Goal: Task Accomplishment & Management: Manage account settings

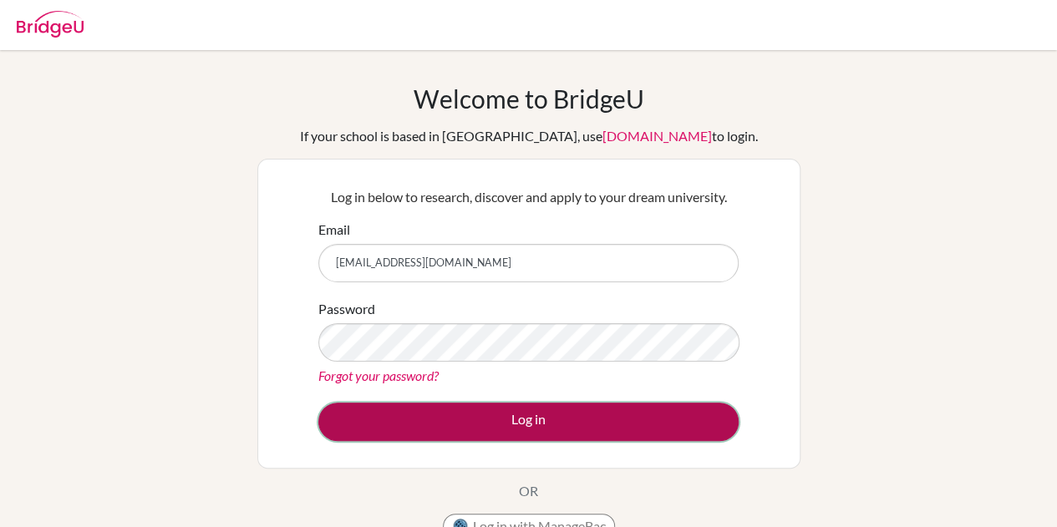
click at [450, 414] on button "Log in" at bounding box center [528, 422] width 420 height 38
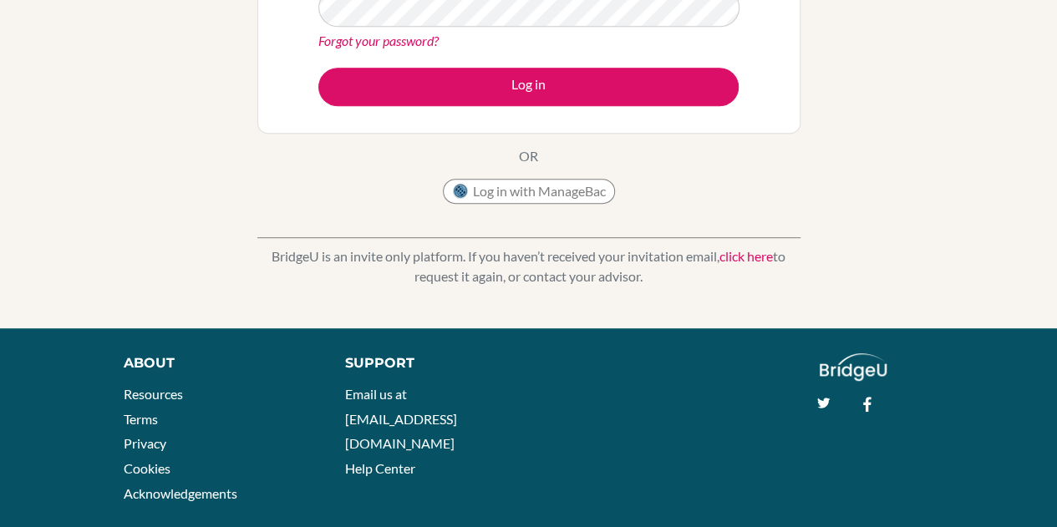
scroll to position [405, 0]
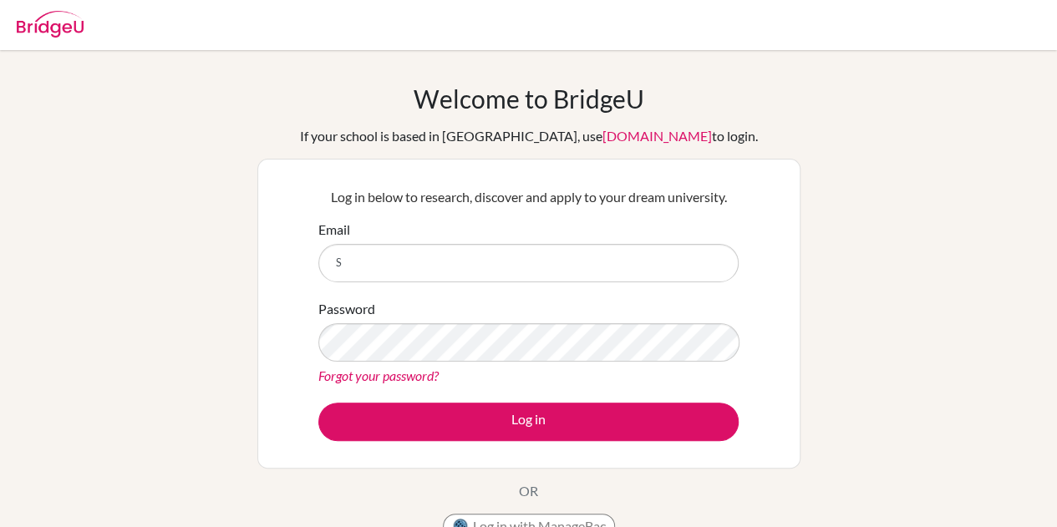
type input "[EMAIL_ADDRESS][DOMAIN_NAME]"
click at [413, 399] on form "Email [EMAIL_ADDRESS][DOMAIN_NAME] Password Forgot your password? Log in" at bounding box center [528, 330] width 420 height 221
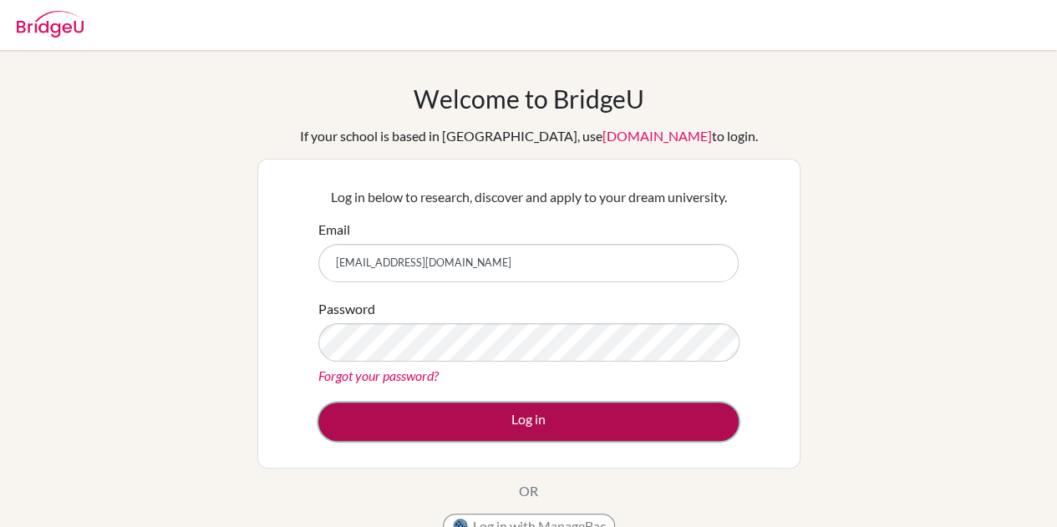
click at [414, 407] on button "Log in" at bounding box center [528, 422] width 420 height 38
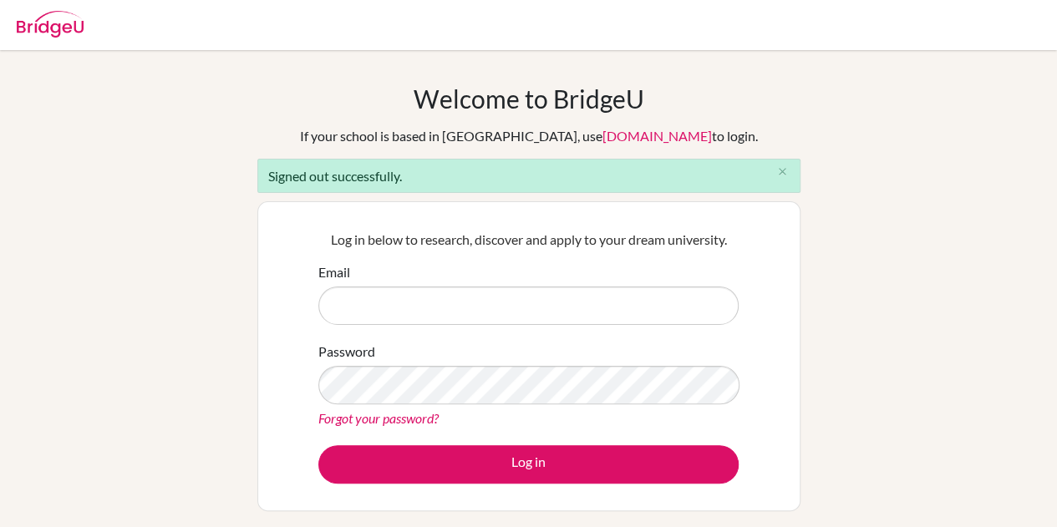
click at [414, 409] on div "Forgot your password?" at bounding box center [528, 419] width 420 height 20
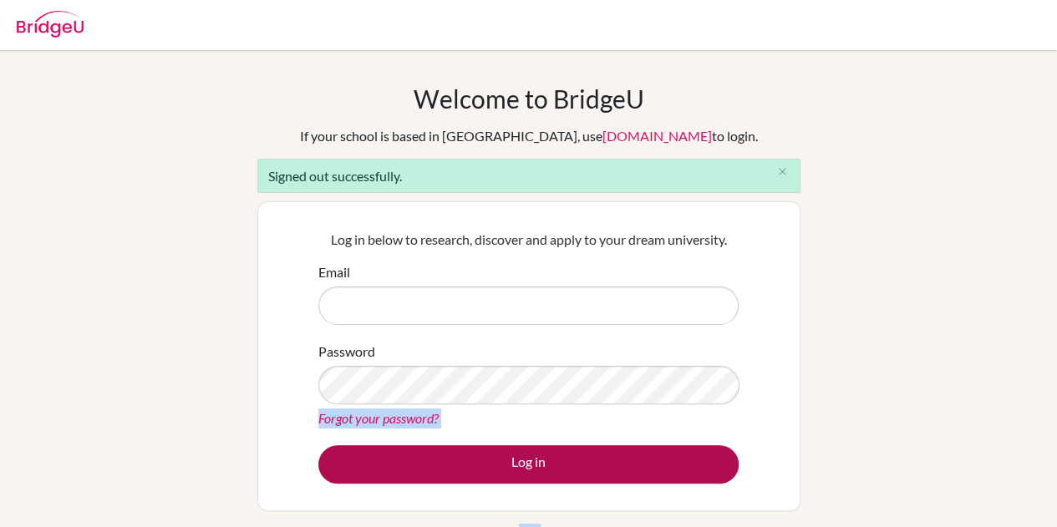
drag, startPoint x: 0, startPoint y: 0, endPoint x: 426, endPoint y: 463, distance: 629.3
click at [426, 463] on form "Email Password Forgot your password? Log in" at bounding box center [528, 372] width 420 height 221
click at [426, 463] on button "Log in" at bounding box center [528, 464] width 420 height 38
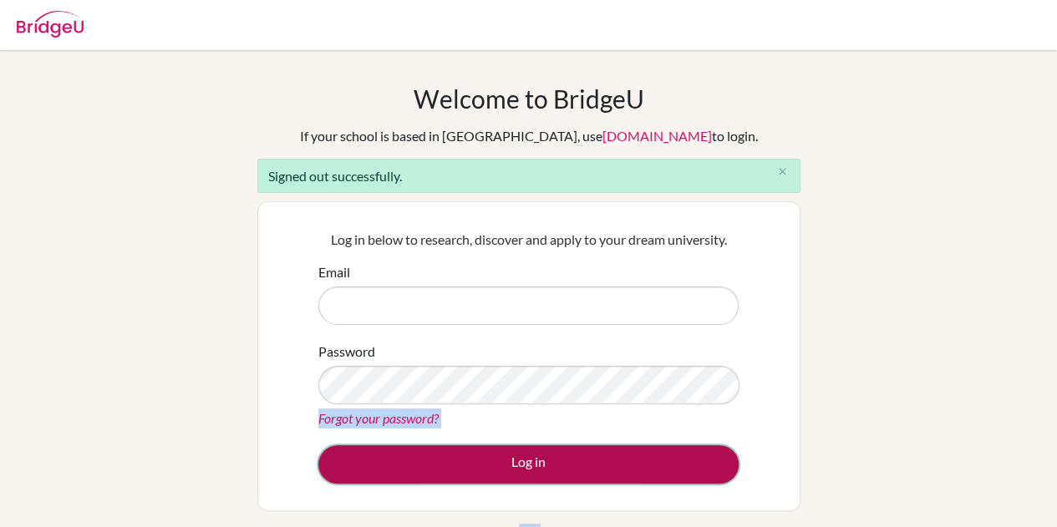
click at [426, 463] on button "Log in" at bounding box center [528, 464] width 420 height 38
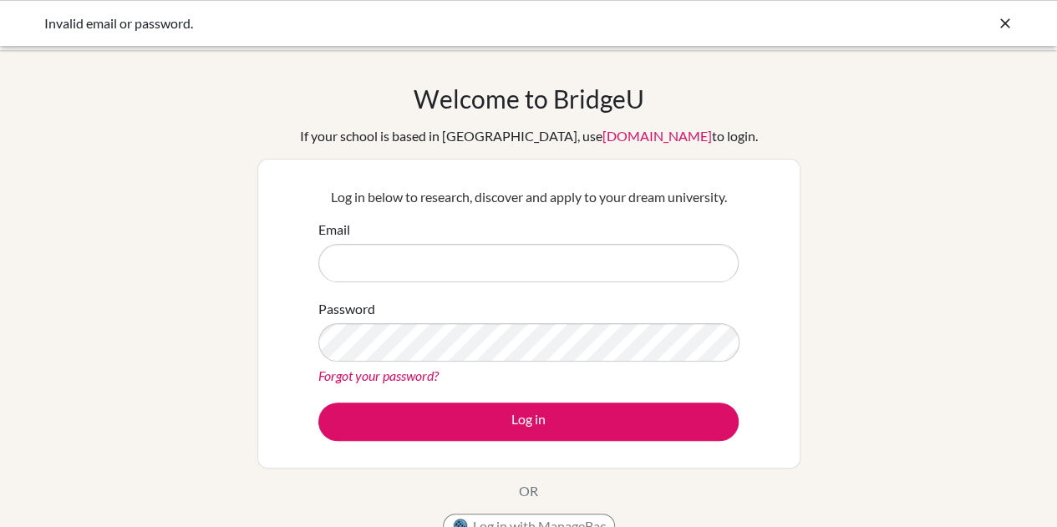
click at [1000, 16] on icon at bounding box center [1005, 23] width 17 height 17
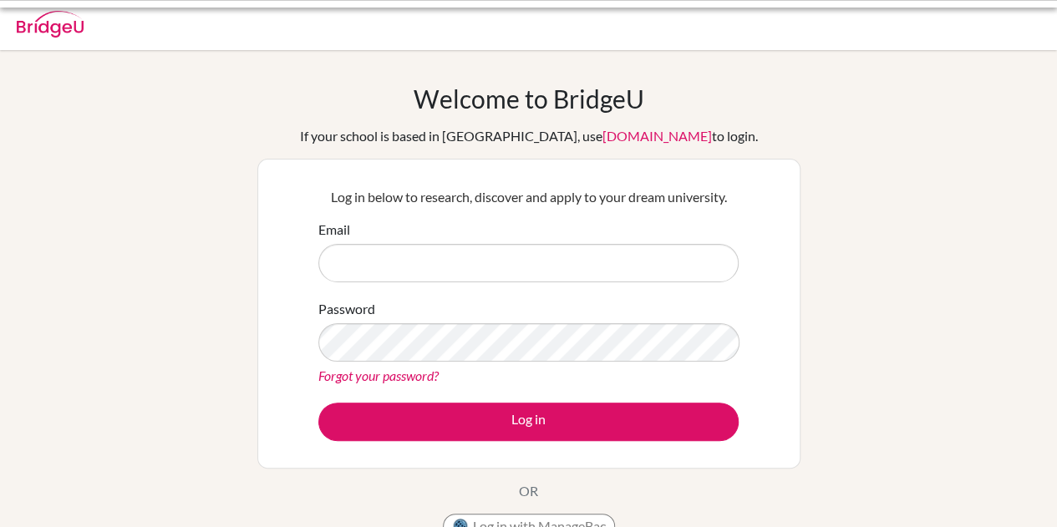
click at [1000, 16] on body "Invalid email or password. Your browser is not supported by BridgeU. Please use…" at bounding box center [528, 263] width 1057 height 527
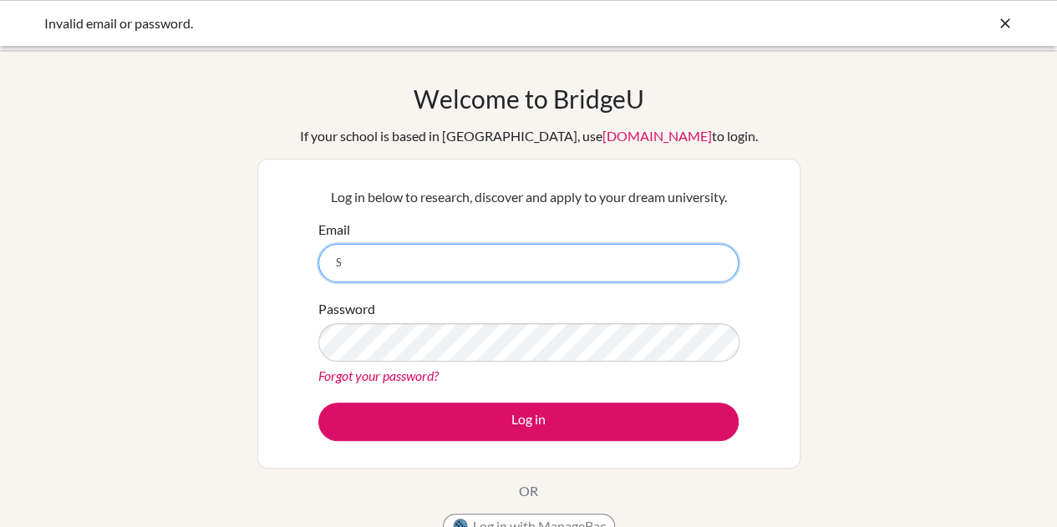
type input "[EMAIL_ADDRESS][DOMAIN_NAME]"
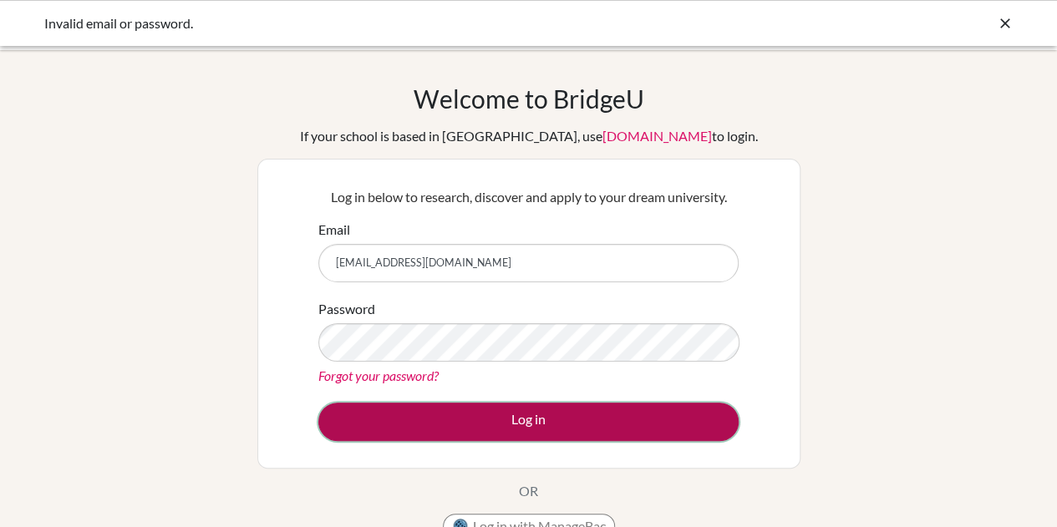
click at [438, 425] on button "Log in" at bounding box center [528, 422] width 420 height 38
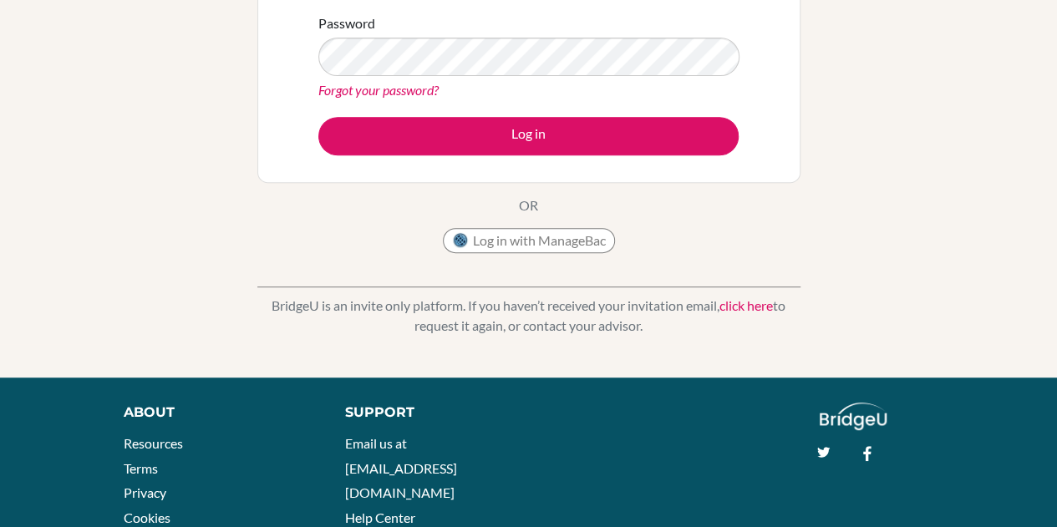
scroll to position [329, 0]
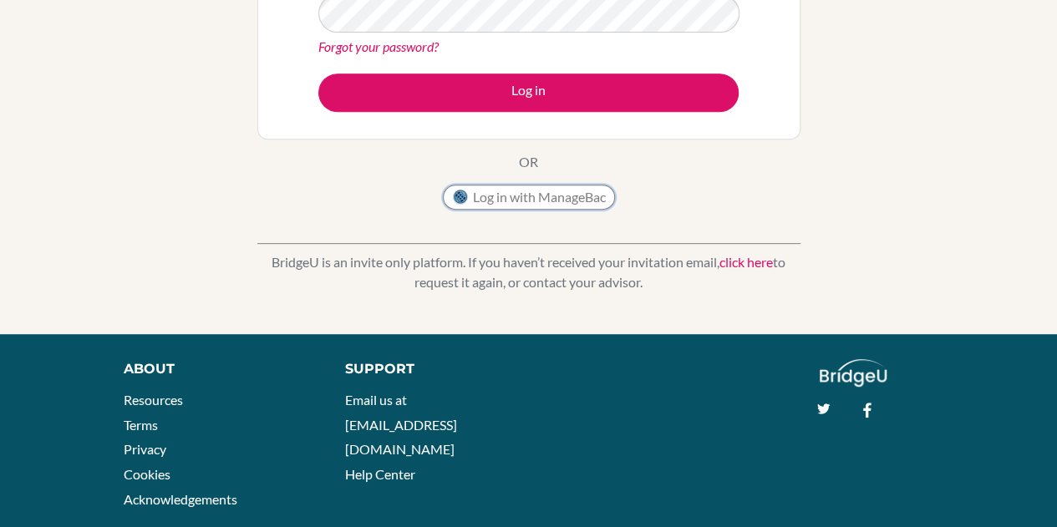
click at [473, 200] on button "Log in with ManageBac" at bounding box center [529, 197] width 172 height 25
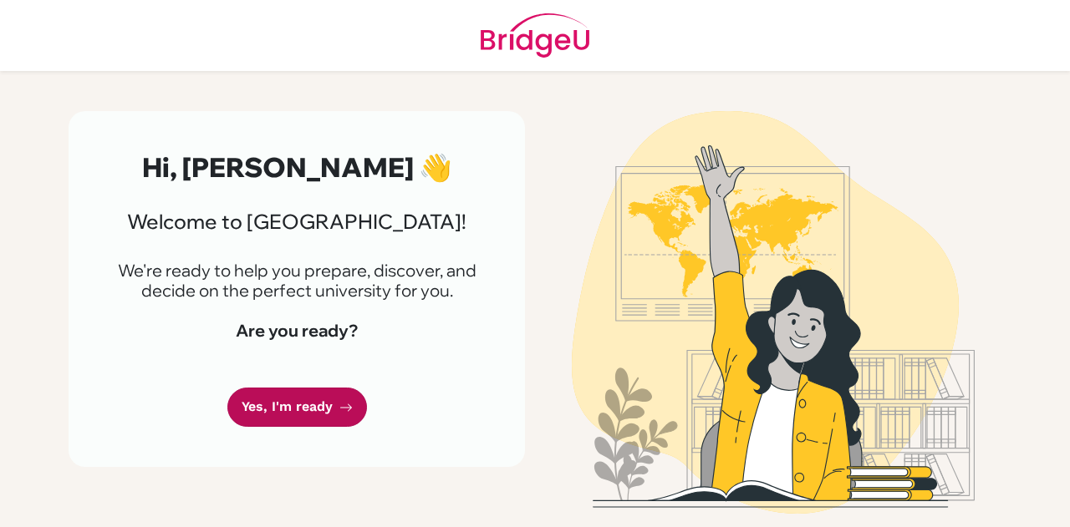
click at [275, 400] on link "Yes, I'm ready" at bounding box center [297, 407] width 140 height 39
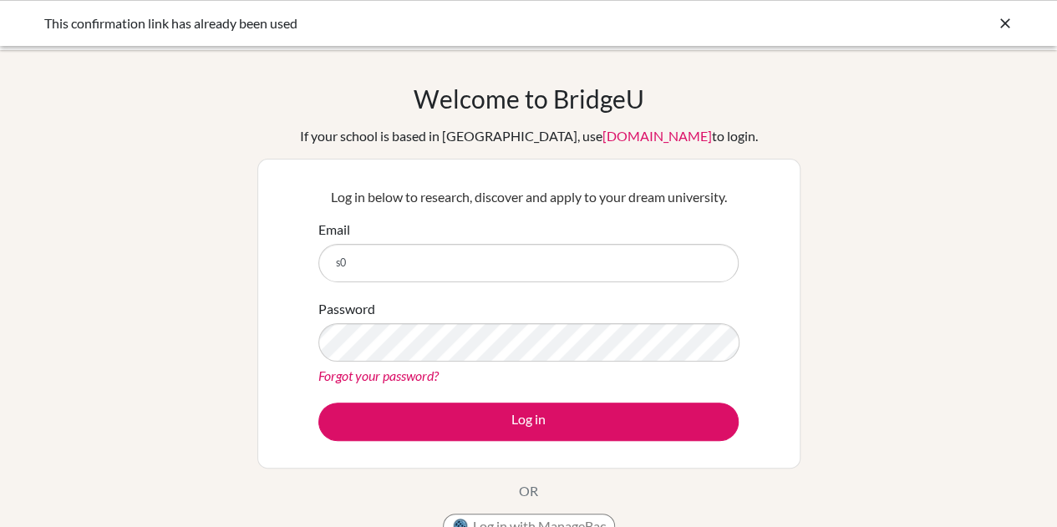
type input "s"
type input "s001882@kis.edu.my"
click at [372, 368] on link "Forgot your password?" at bounding box center [378, 376] width 120 height 16
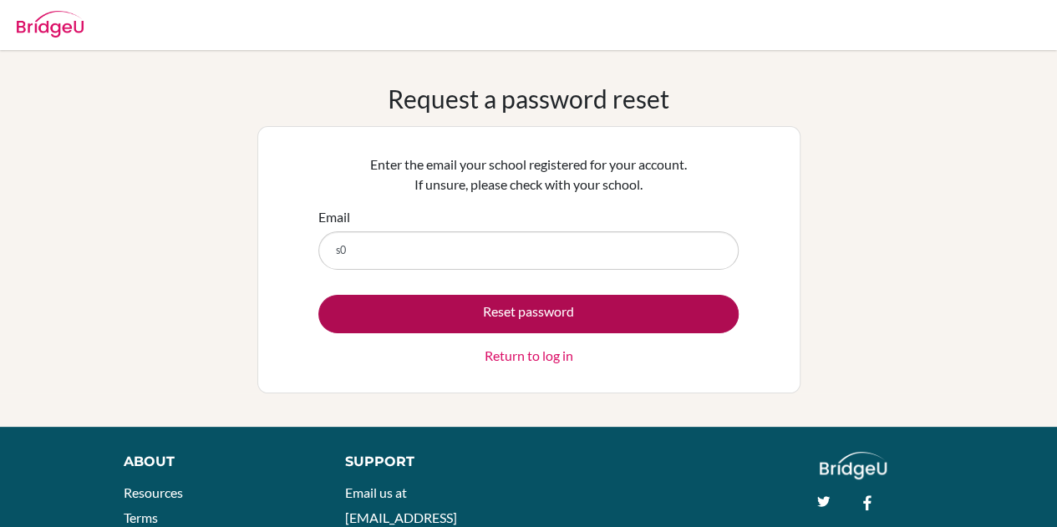
type input "s"
type input "[EMAIL_ADDRESS][DOMAIN_NAME]"
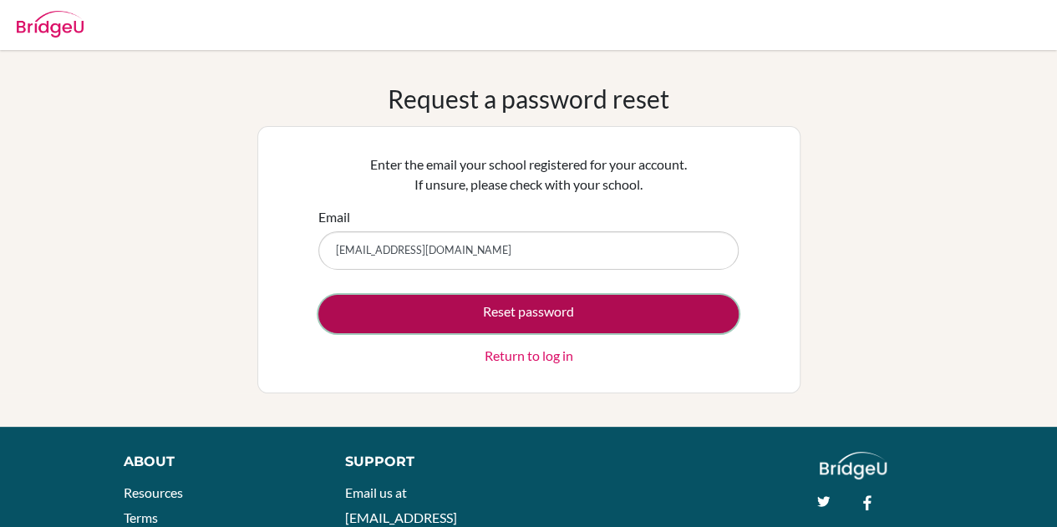
click at [354, 322] on button "Reset password" at bounding box center [528, 314] width 420 height 38
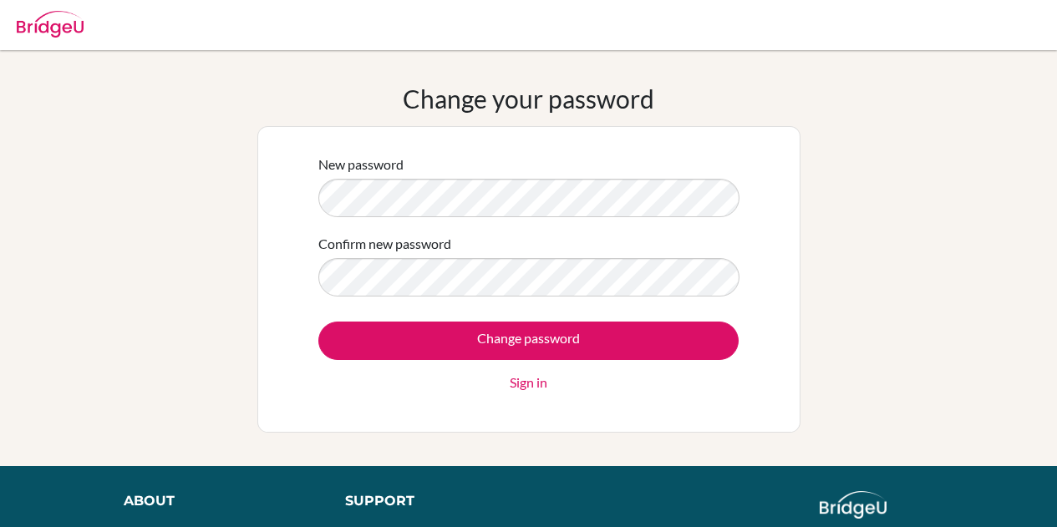
scroll to position [77, 0]
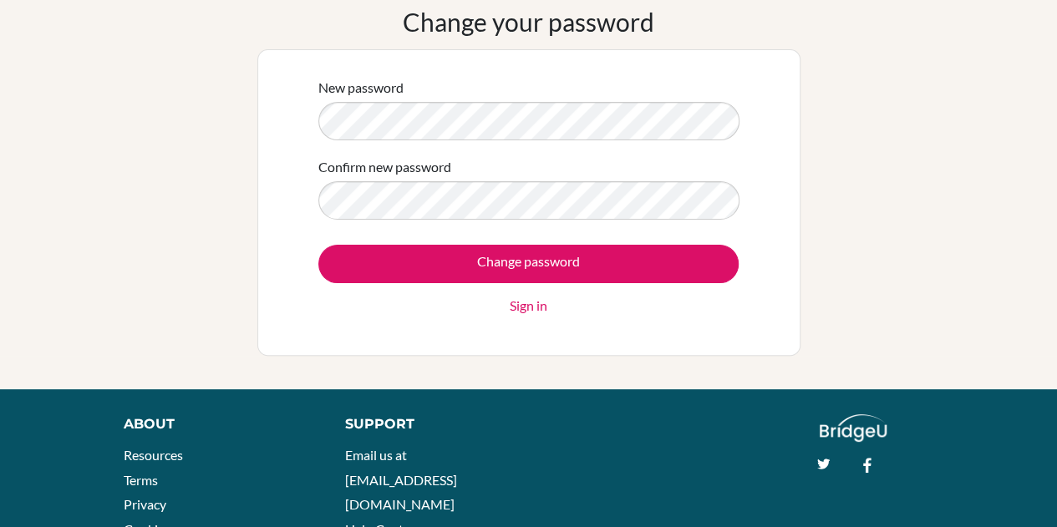
click at [516, 313] on link "Sign in" at bounding box center [529, 306] width 38 height 20
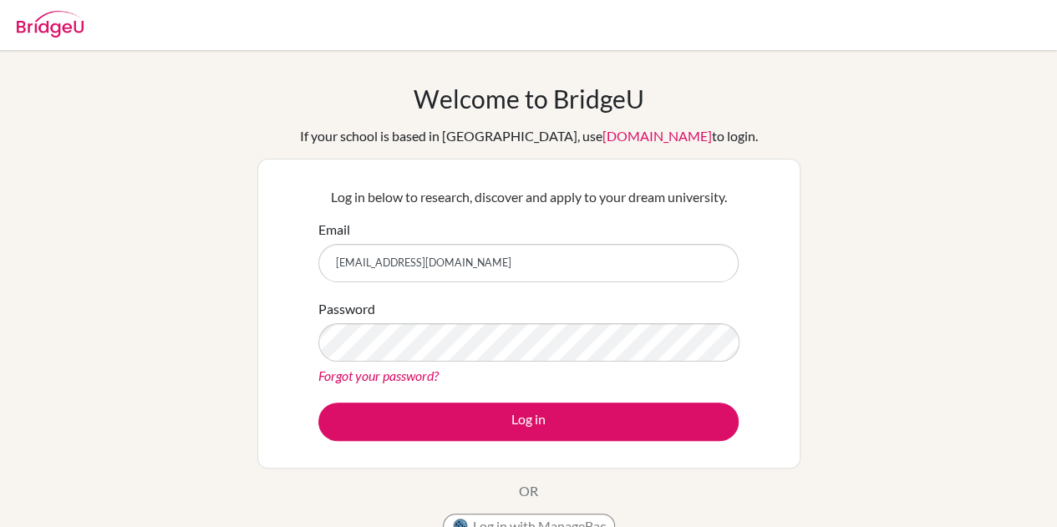
type input "[EMAIL_ADDRESS][DOMAIN_NAME]"
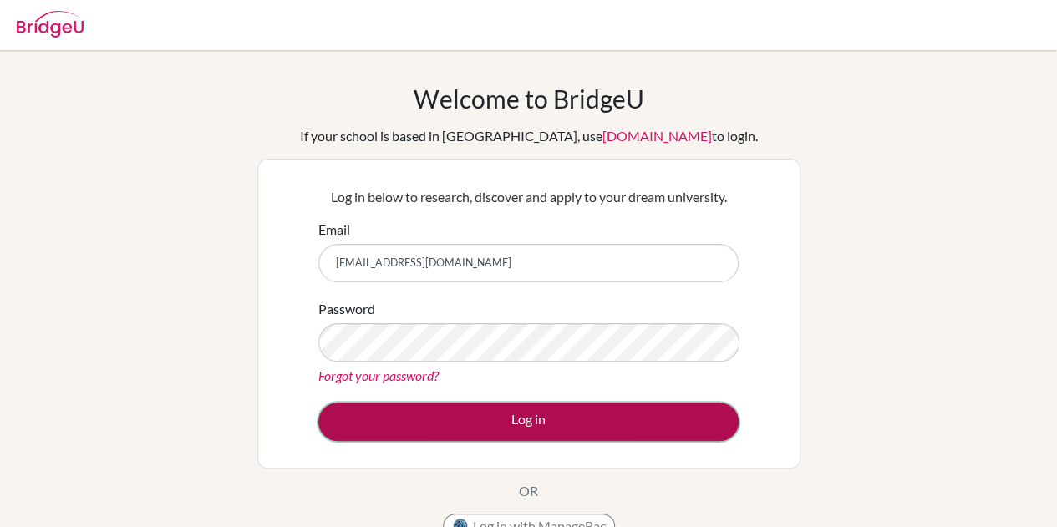
click at [363, 415] on button "Log in" at bounding box center [528, 422] width 420 height 38
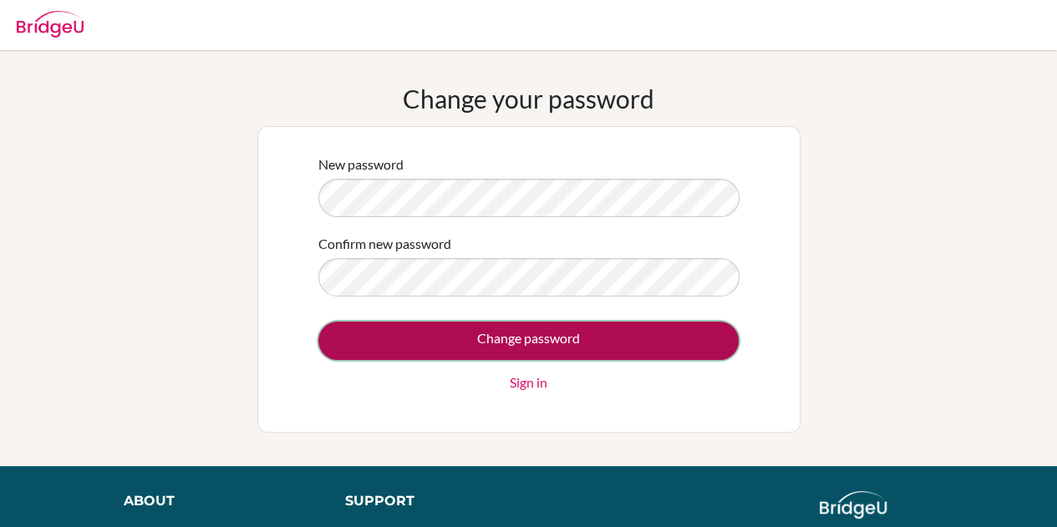
click at [376, 323] on input "Change password" at bounding box center [528, 341] width 420 height 38
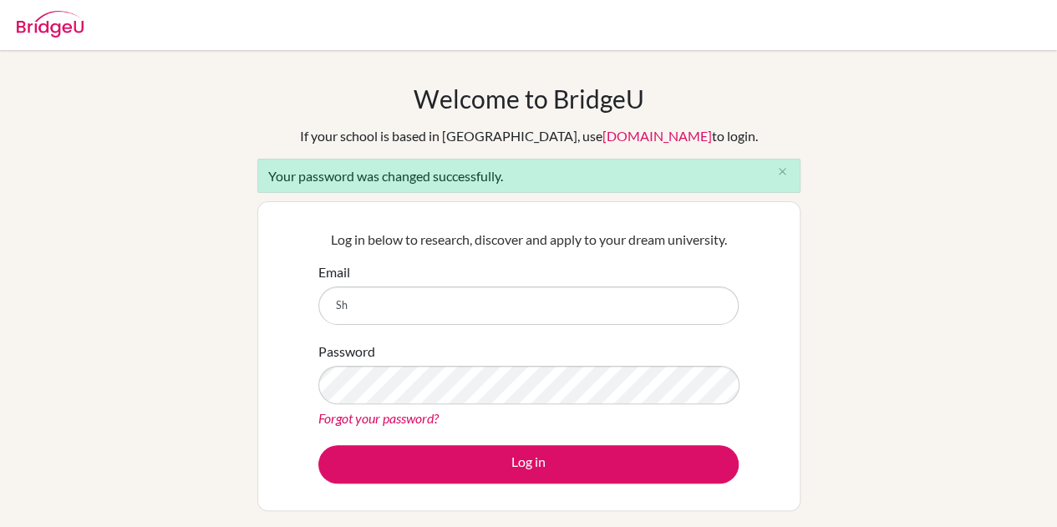
type input "S"
type input "[EMAIL_ADDRESS][DOMAIN_NAME]"
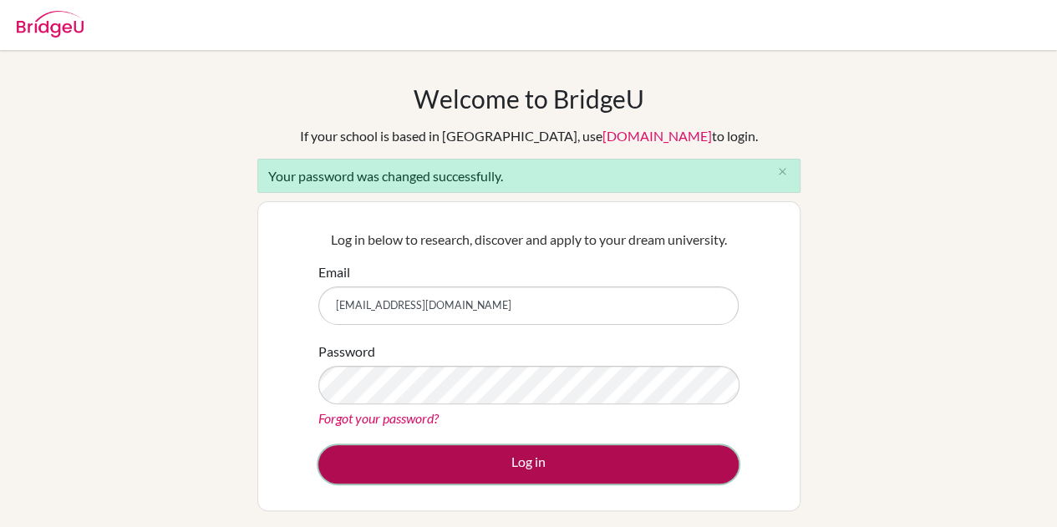
click at [397, 457] on button "Log in" at bounding box center [528, 464] width 420 height 38
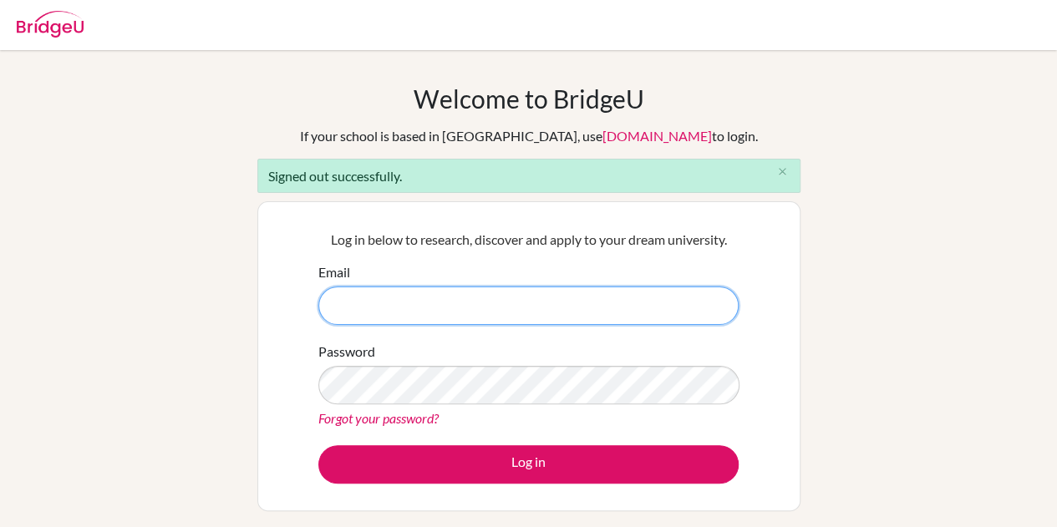
scroll to position [30, 0]
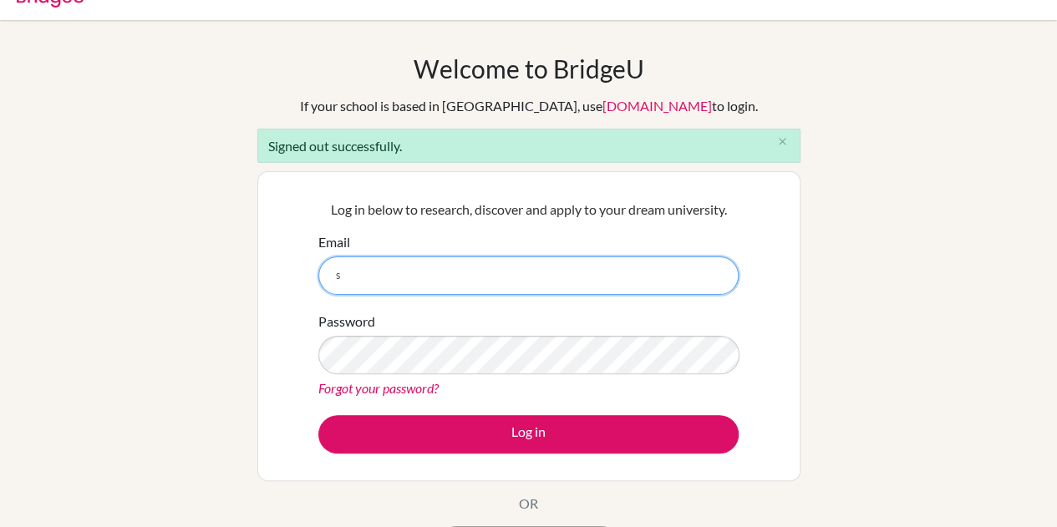
type input "S001882@kis.edu.my"
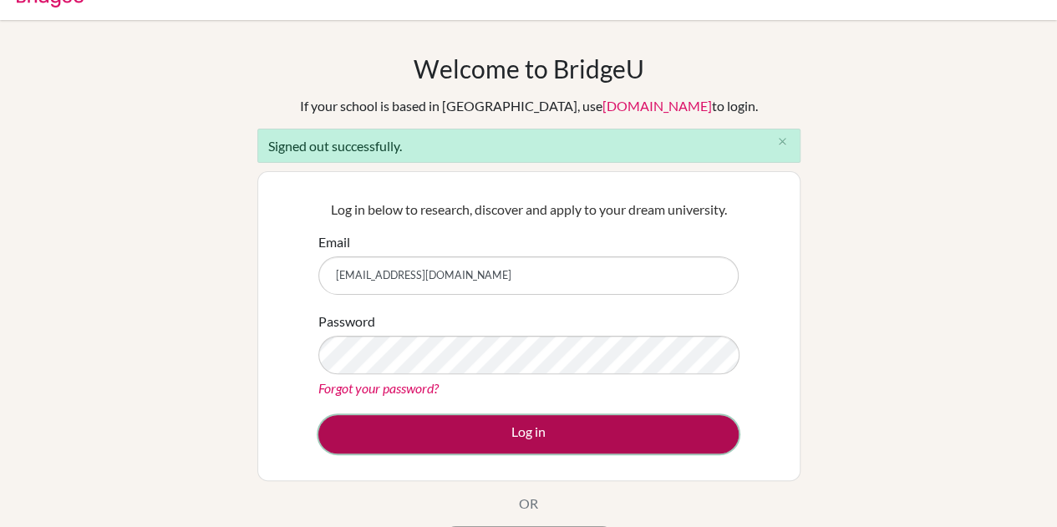
click at [432, 420] on button "Log in" at bounding box center [528, 434] width 420 height 38
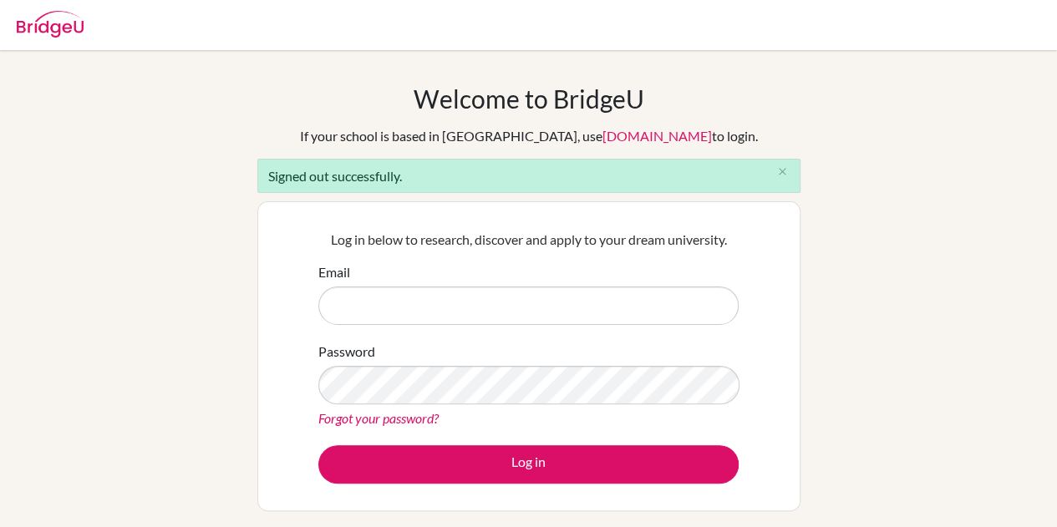
click at [432, 420] on link "Forgot your password?" at bounding box center [378, 418] width 120 height 16
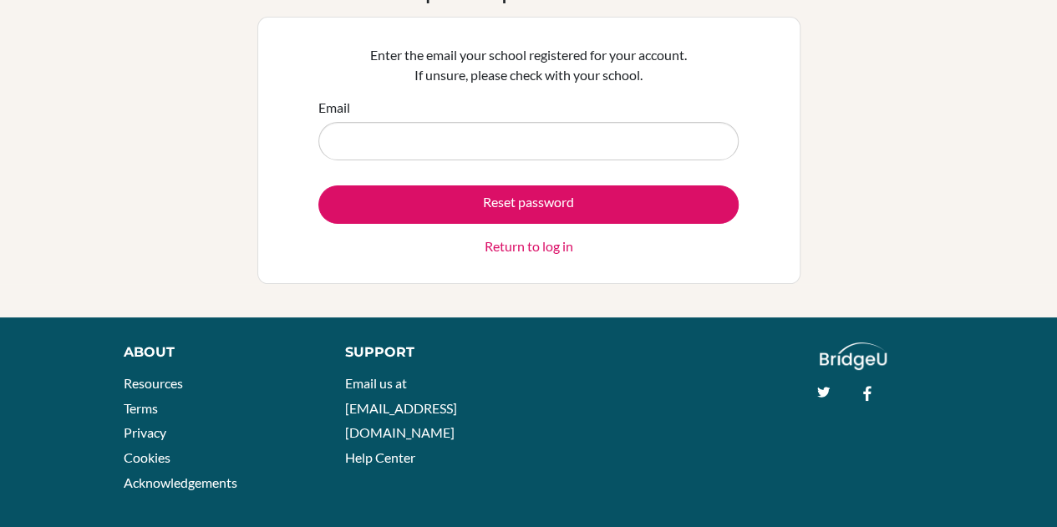
scroll to position [111, 0]
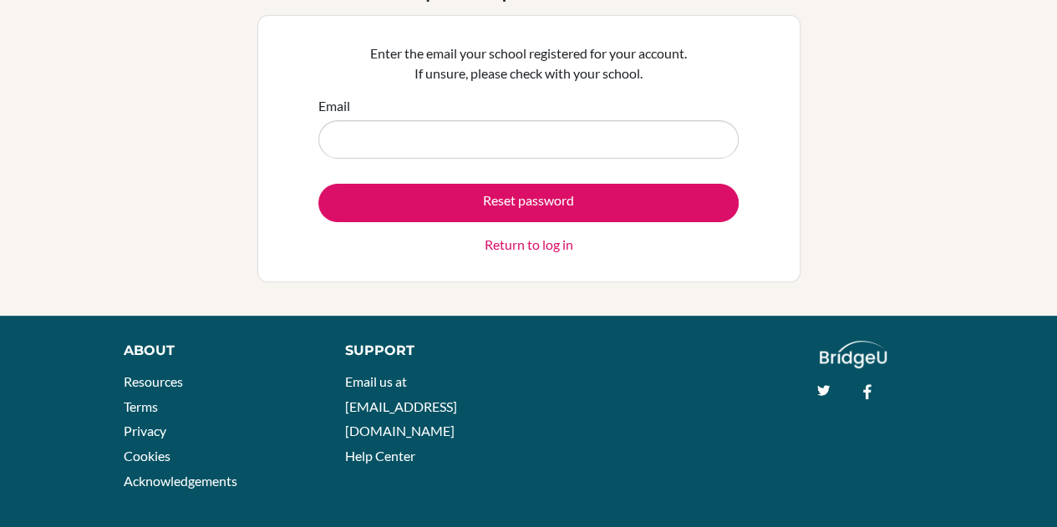
click at [501, 247] on link "Return to log in" at bounding box center [529, 245] width 89 height 20
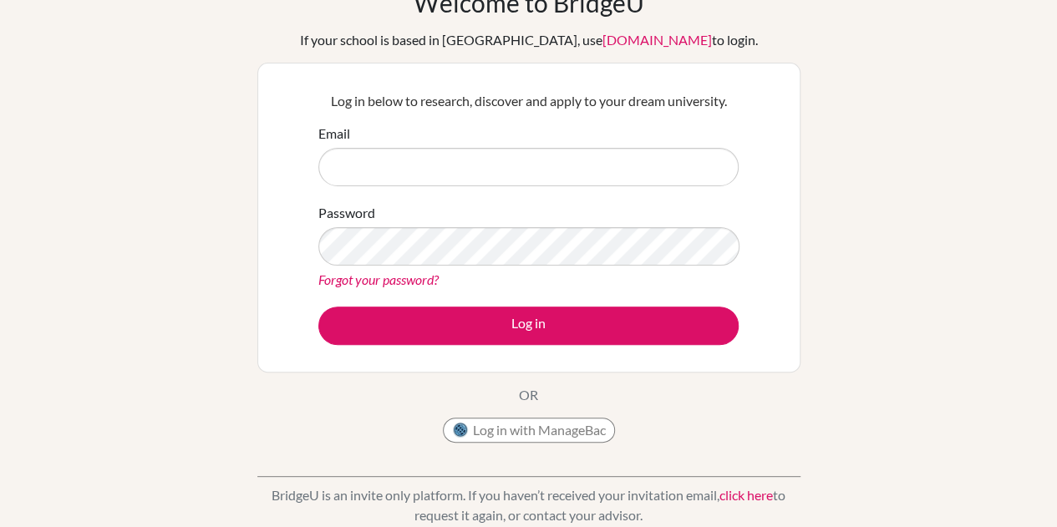
scroll to position [104, 0]
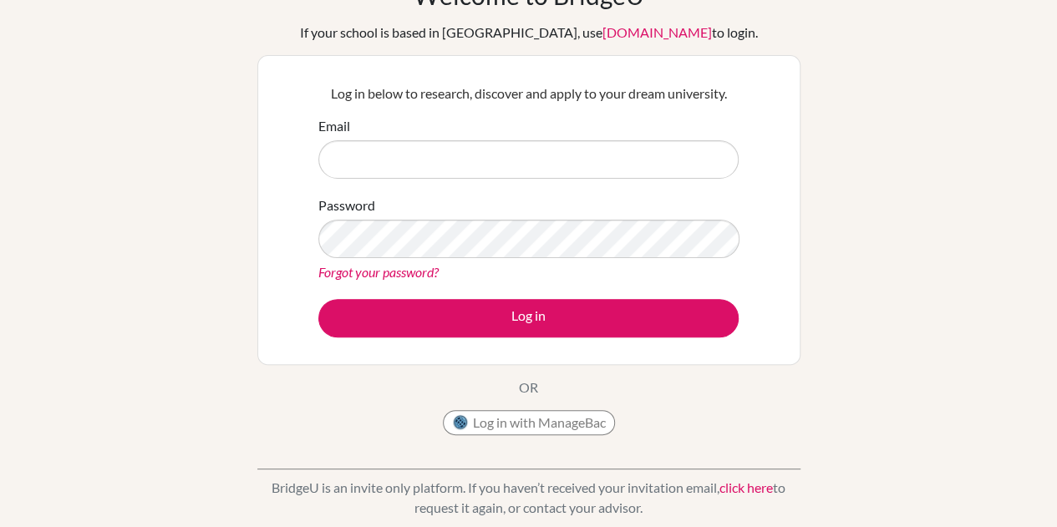
click at [330, 268] on link "Forgot your password?" at bounding box center [378, 272] width 120 height 16
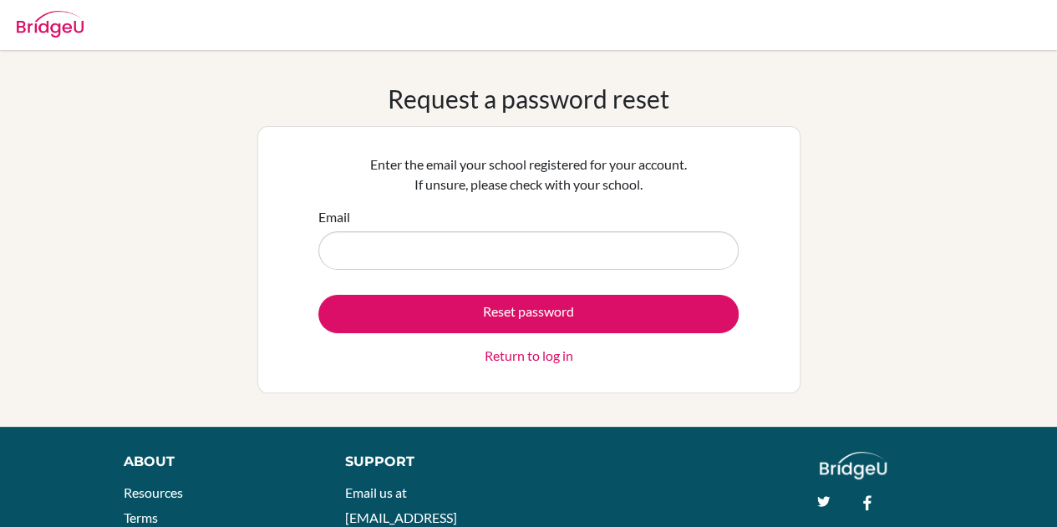
click at [505, 349] on link "Return to log in" at bounding box center [529, 356] width 89 height 20
